Goal: Check status: Check status

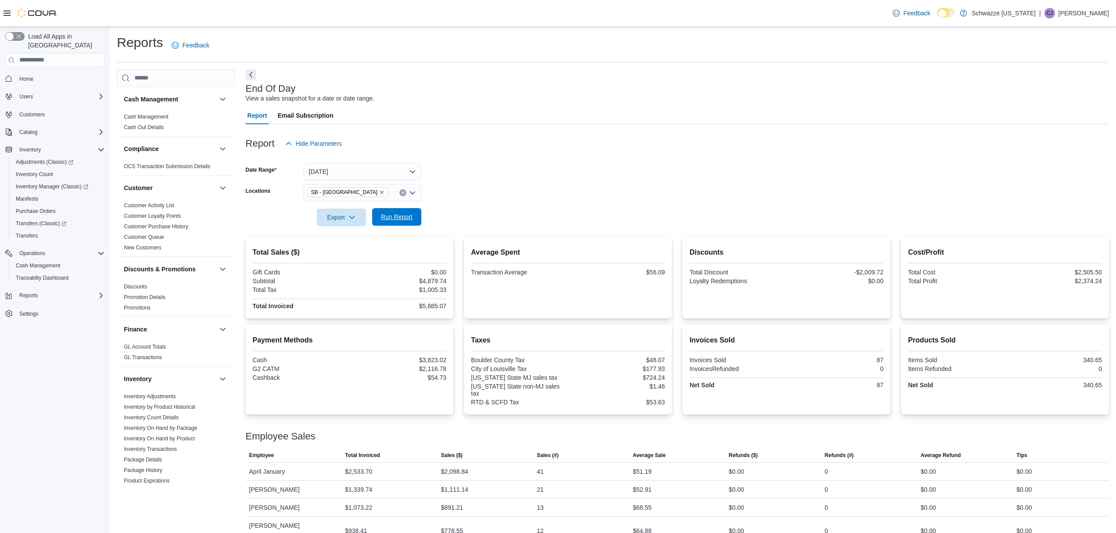
click at [408, 217] on span "Run Report" at bounding box center [397, 217] width 32 height 9
click at [408, 220] on span "Run Report" at bounding box center [397, 217] width 32 height 9
click at [381, 167] on button "[DATE]" at bounding box center [363, 172] width 118 height 18
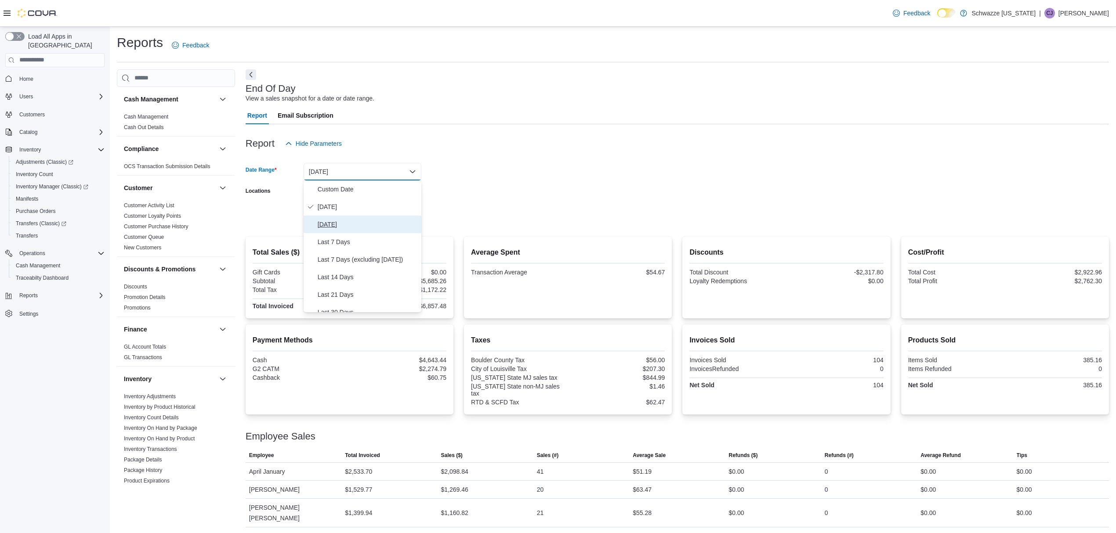
click at [376, 223] on span "[DATE]" at bounding box center [368, 224] width 100 height 11
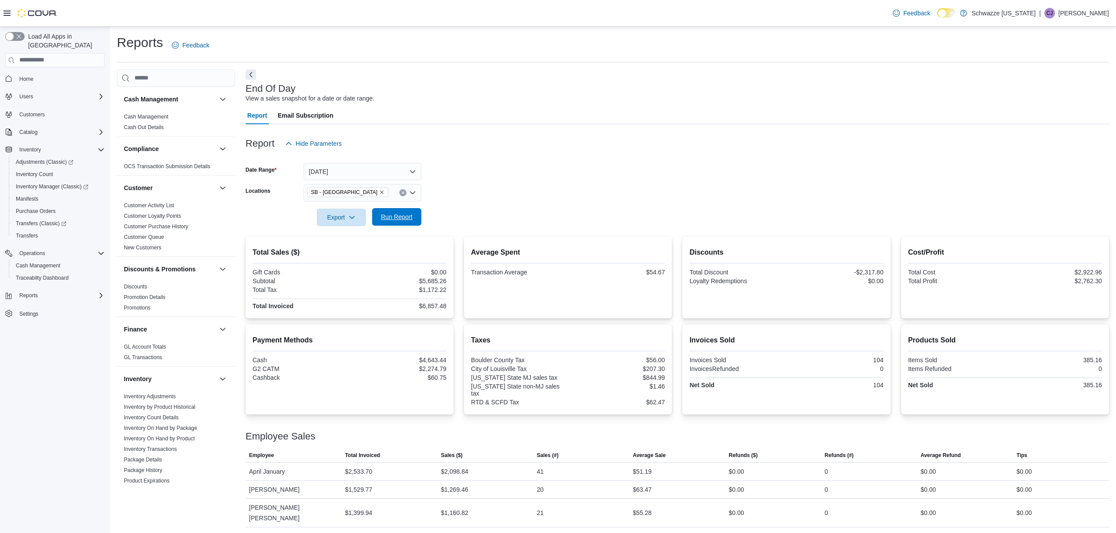
click at [402, 217] on span "Run Report" at bounding box center [397, 217] width 32 height 9
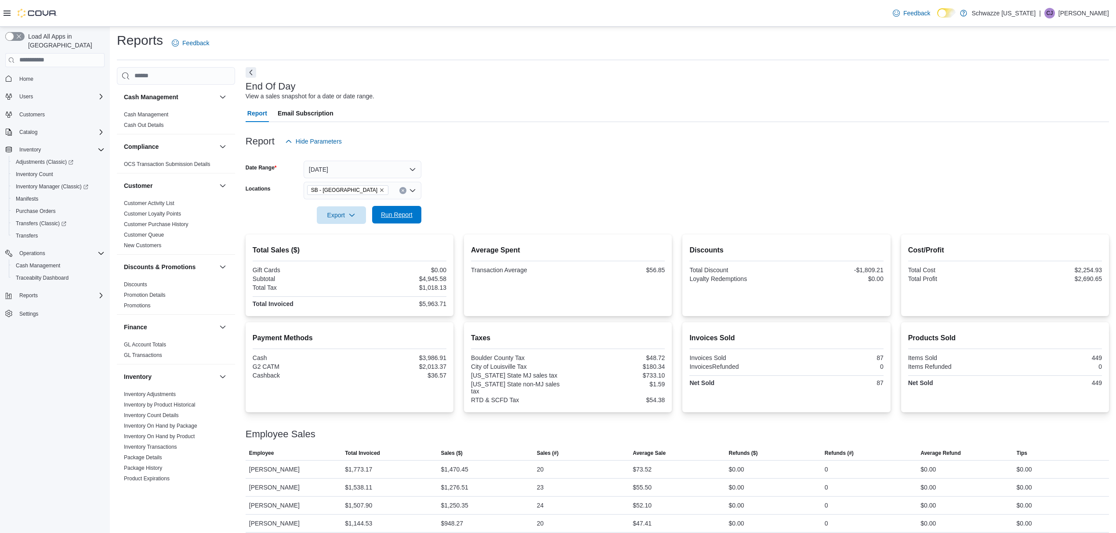
click at [413, 213] on span "Run Report" at bounding box center [396, 215] width 39 height 18
click at [413, 167] on button "[DATE]" at bounding box center [363, 170] width 118 height 18
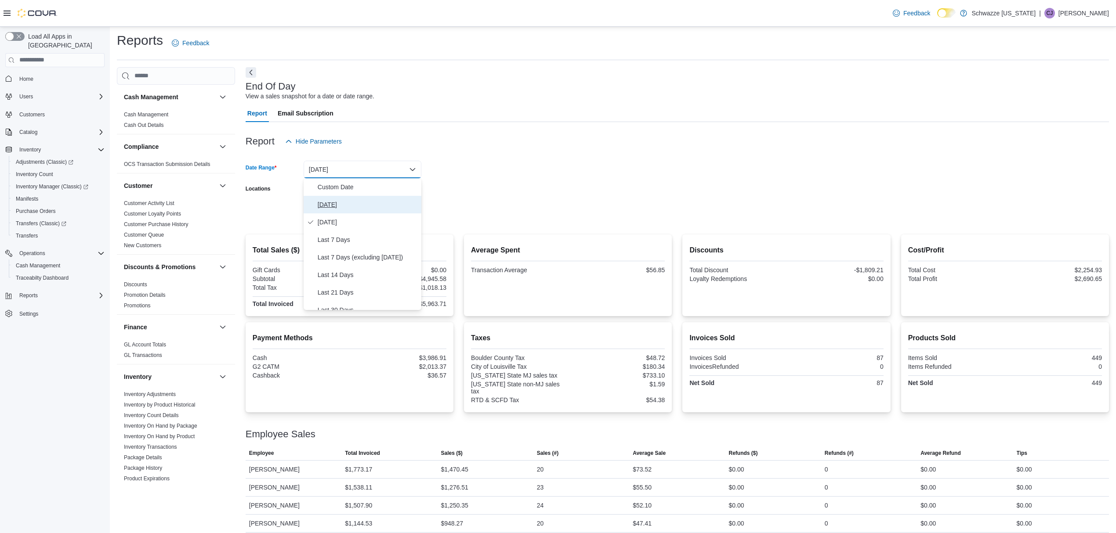
click at [327, 205] on span "[DATE]" at bounding box center [368, 204] width 100 height 11
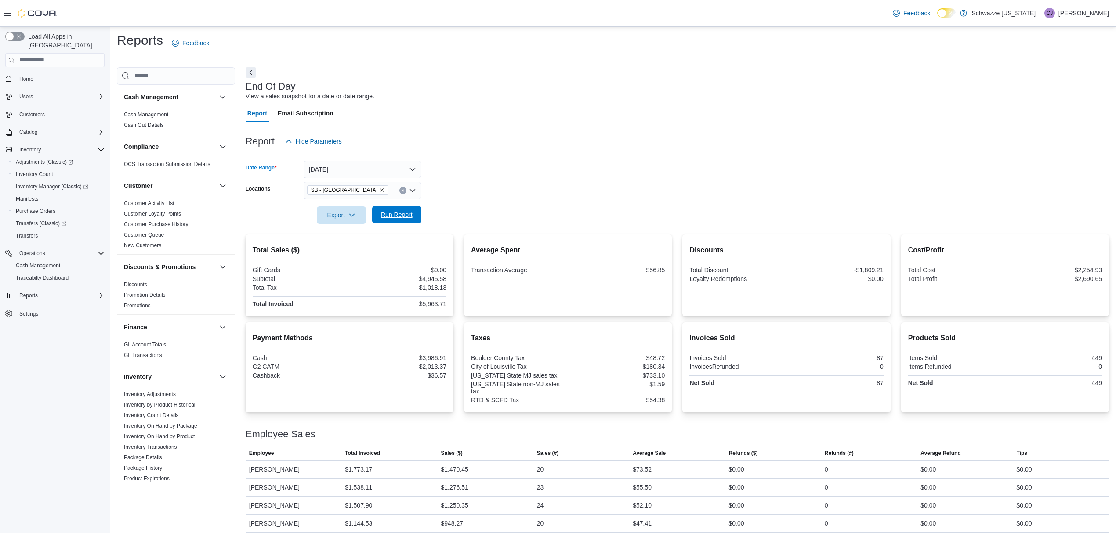
click at [393, 215] on span "Run Report" at bounding box center [397, 214] width 32 height 9
